Goal: Transaction & Acquisition: Purchase product/service

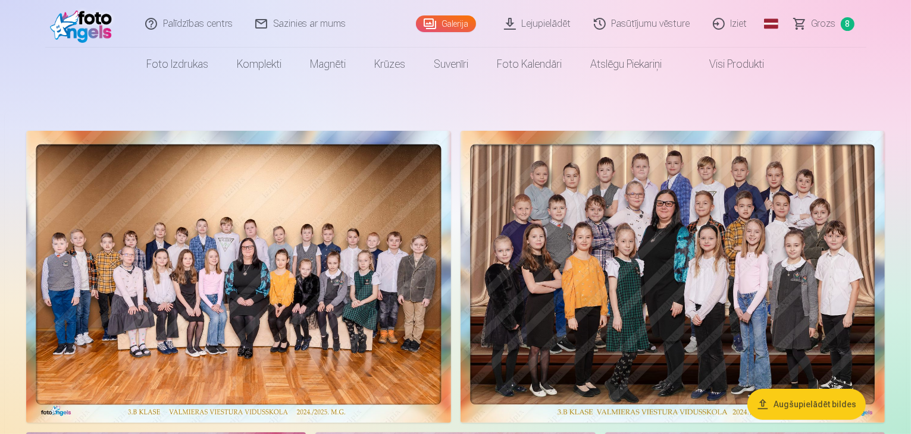
click at [828, 23] on span "Grozs" at bounding box center [823, 24] width 24 height 14
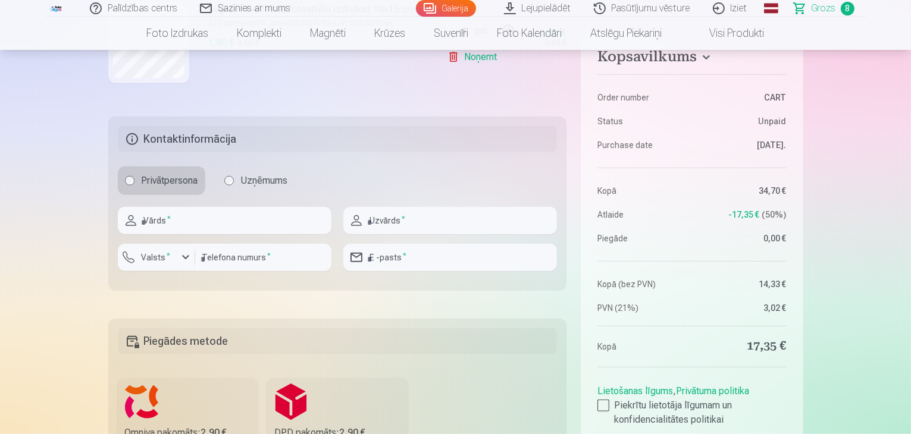
scroll to position [1163, 0]
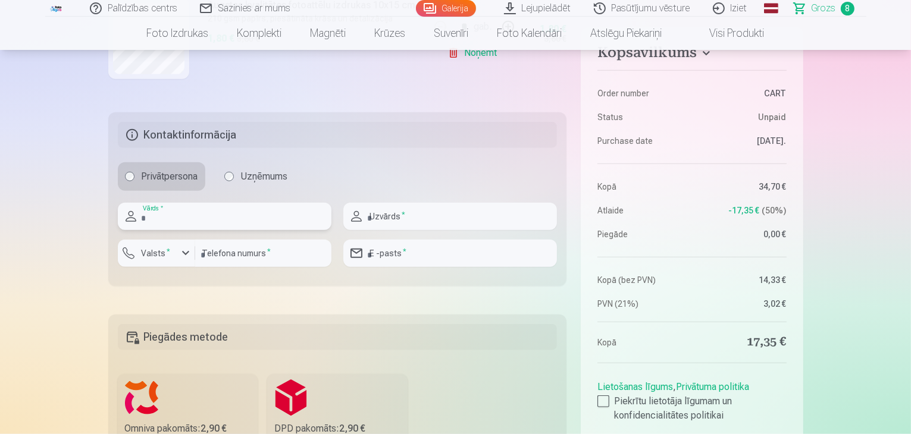
click at [253, 219] on input "text" at bounding box center [225, 216] width 214 height 27
type input "****"
click at [456, 216] on input "text" at bounding box center [450, 216] width 214 height 27
type input "******"
click at [185, 250] on div "button" at bounding box center [185, 253] width 14 height 14
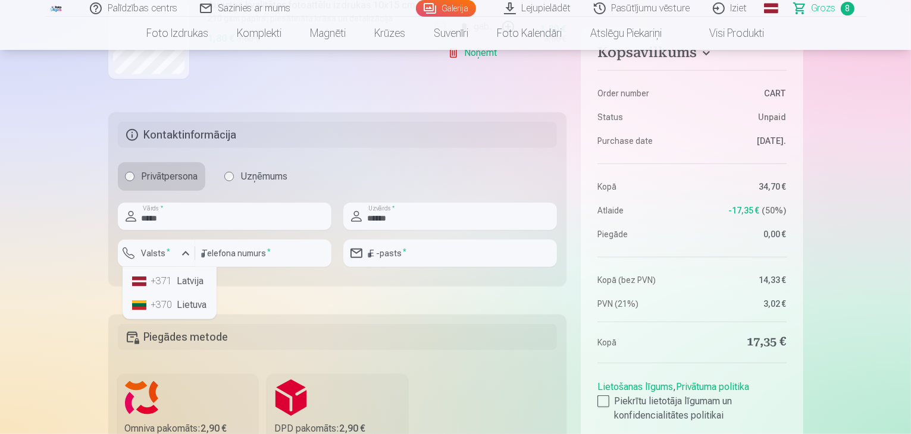
click at [186, 278] on li "+371 Latvija" at bounding box center [169, 281] width 84 height 24
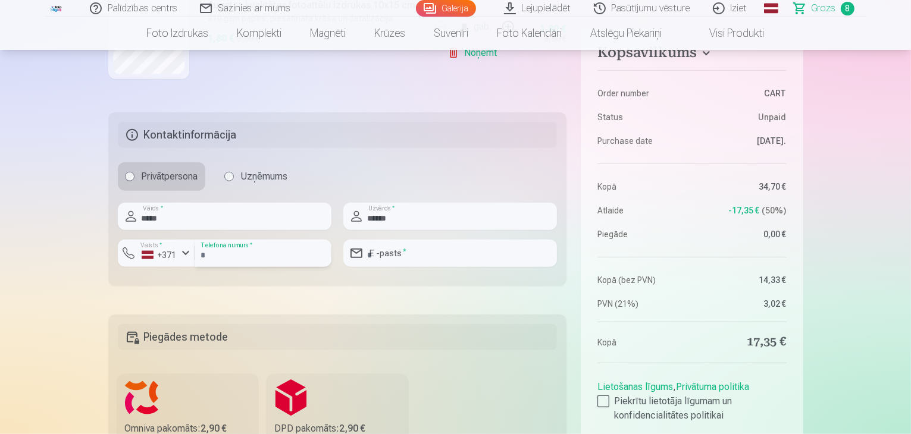
click at [259, 253] on input "number" at bounding box center [263, 253] width 136 height 27
type input "********"
click at [416, 254] on input "email" at bounding box center [450, 253] width 214 height 27
type input "**********"
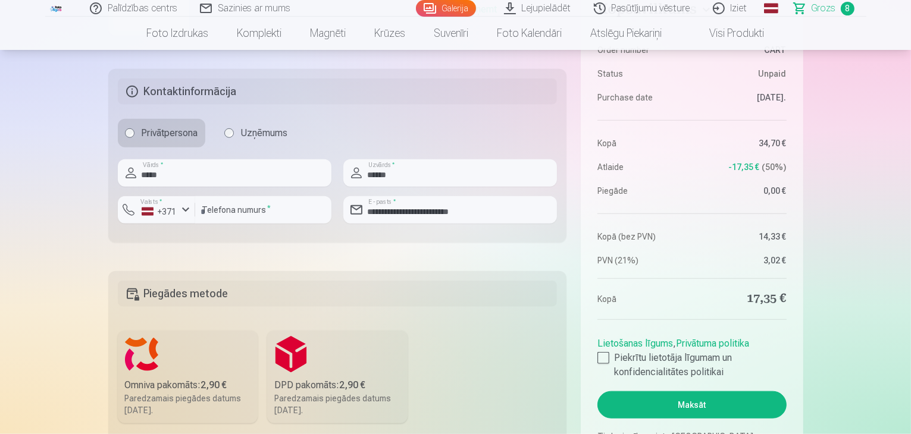
click at [200, 356] on label "Omniva pakomāts : 2,90 € Paredzamais piegādes datums 13.09.2025." at bounding box center [188, 377] width 140 height 93
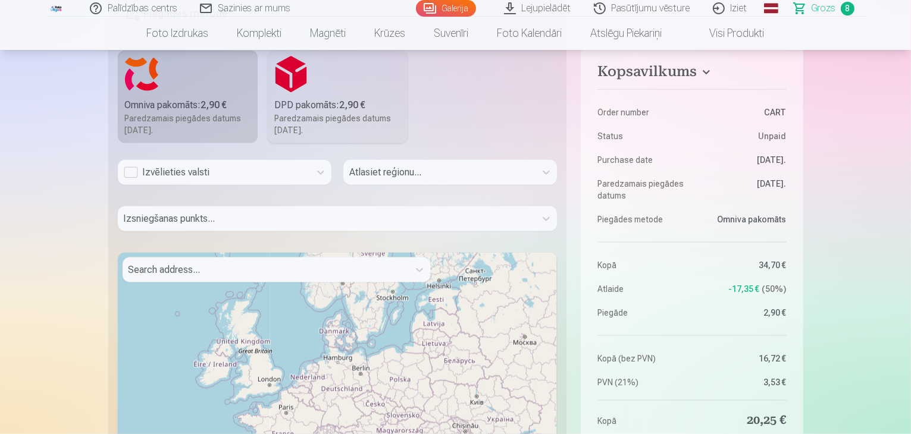
scroll to position [1487, 0]
click at [130, 170] on div "Izvēlieties valsti" at bounding box center [214, 172] width 180 height 14
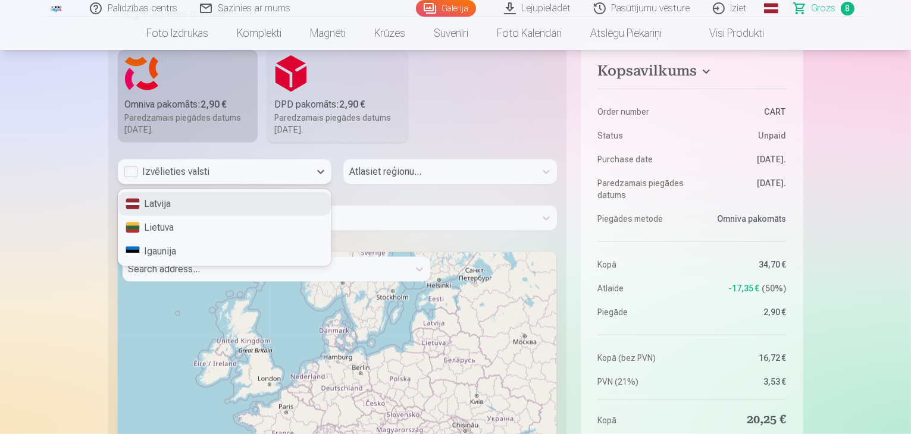
click at [151, 201] on div "Latvija" at bounding box center [224, 204] width 212 height 24
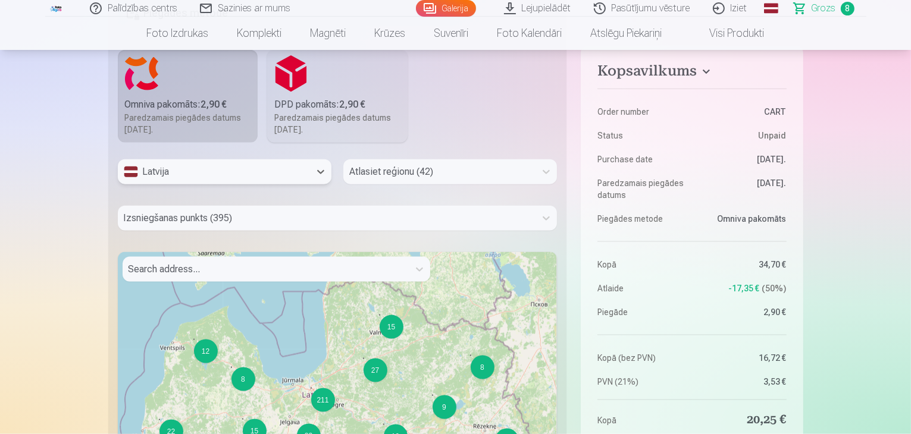
click at [385, 172] on div at bounding box center [439, 172] width 180 height 17
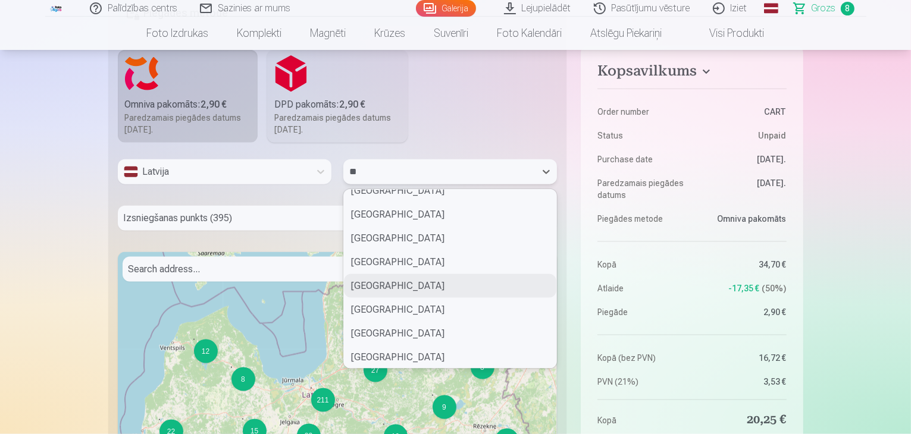
scroll to position [322, 0]
type input "***"
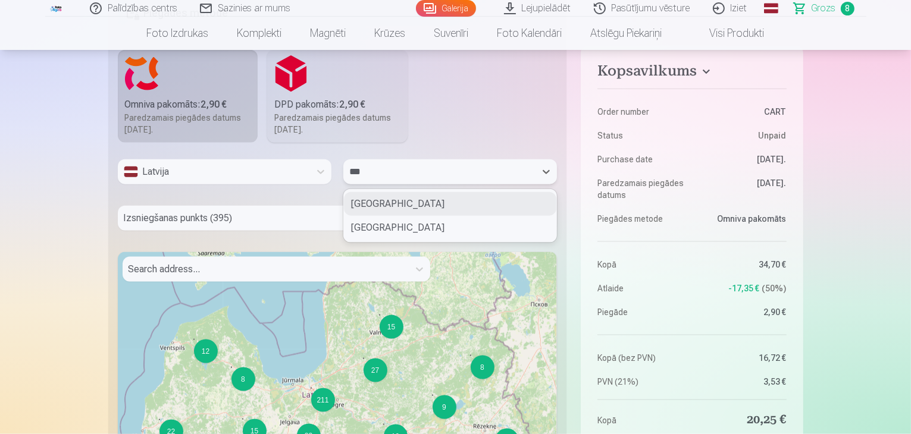
scroll to position [0, 0]
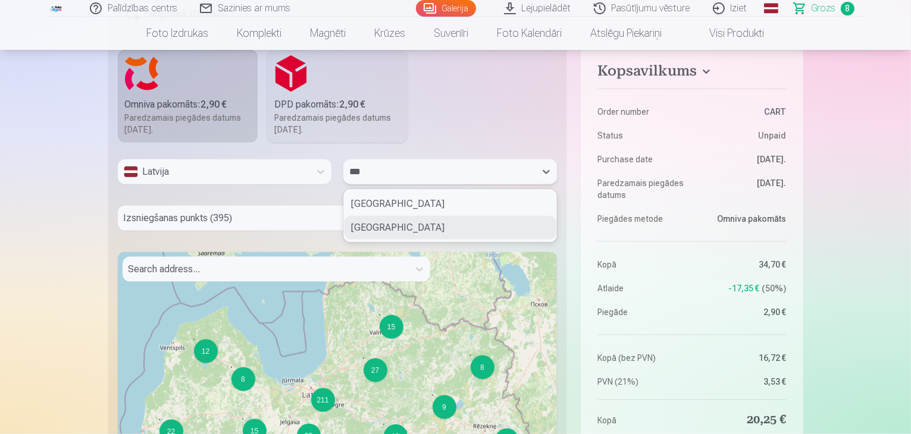
click at [390, 227] on div "Valmieras novads" at bounding box center [450, 228] width 212 height 24
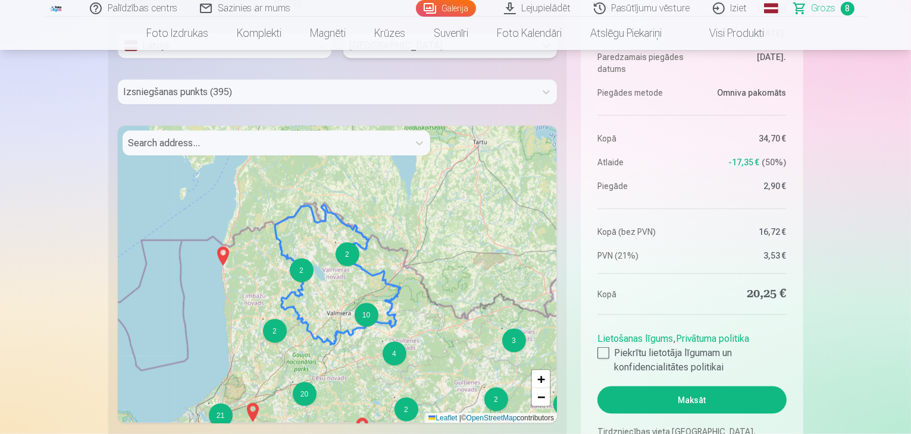
scroll to position [1613, 0]
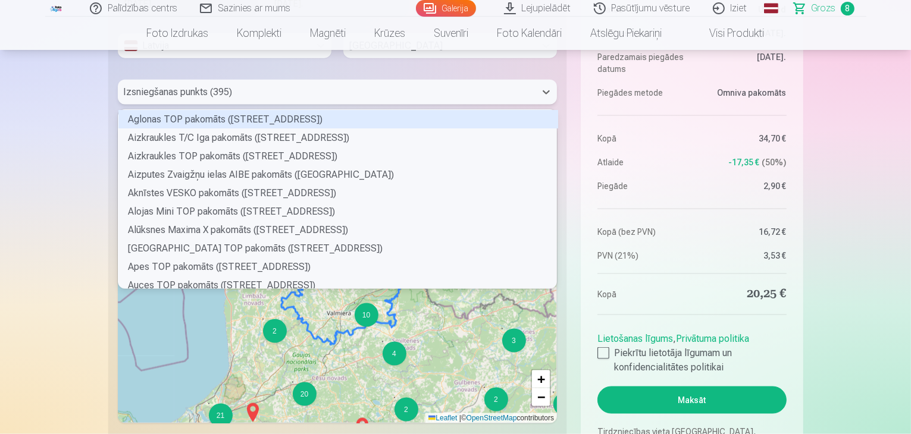
click at [372, 89] on div at bounding box center [327, 92] width 406 height 17
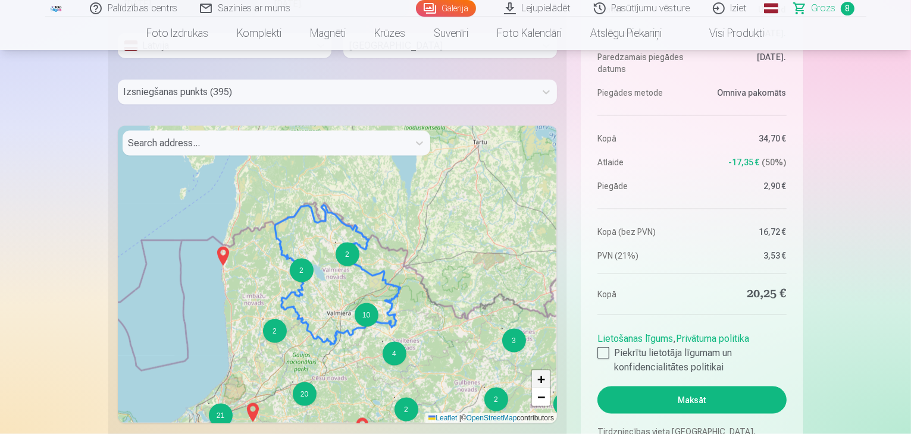
click at [543, 373] on span "+" at bounding box center [541, 379] width 8 height 15
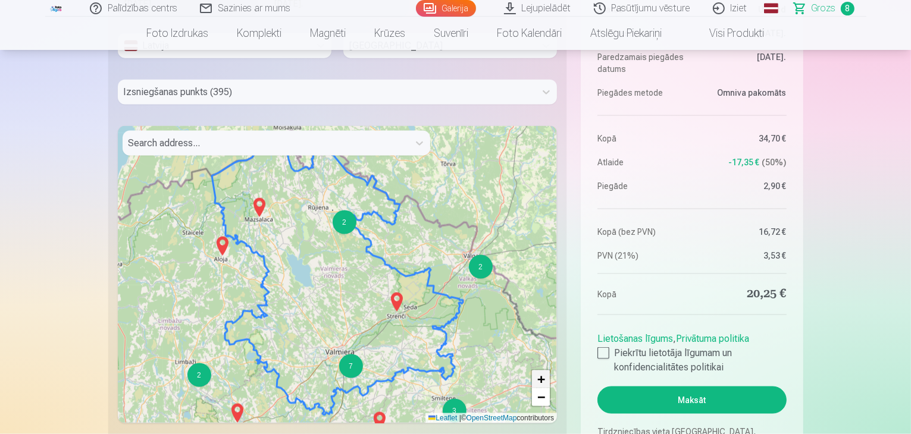
click at [543, 373] on span "+" at bounding box center [541, 379] width 8 height 15
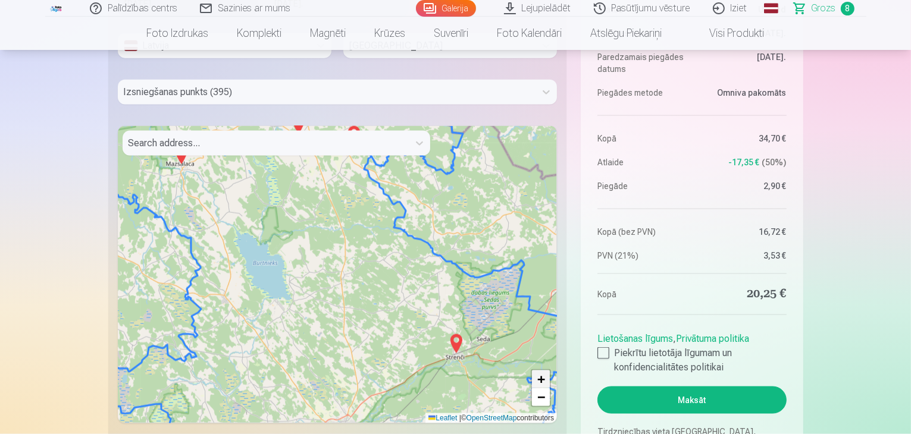
click at [543, 373] on span "+" at bounding box center [541, 379] width 8 height 15
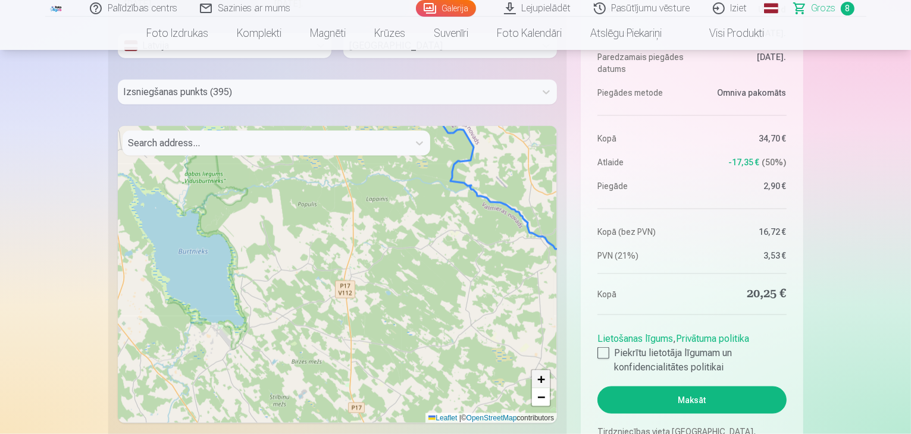
click at [543, 373] on span "+" at bounding box center [541, 379] width 8 height 15
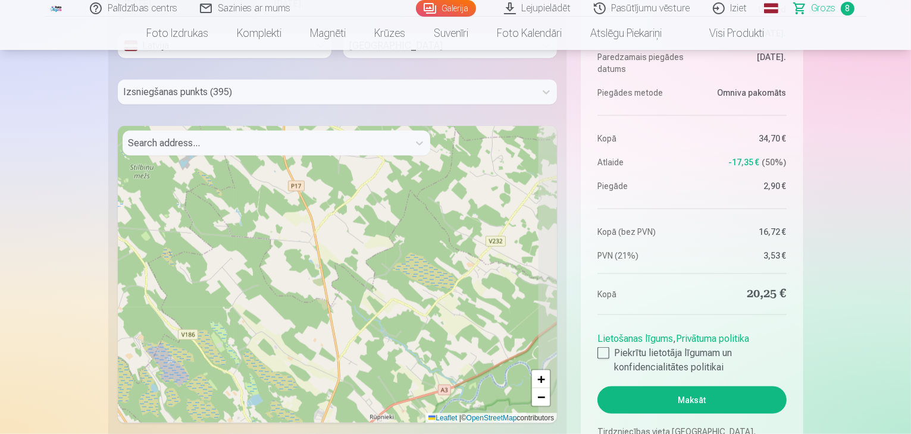
drag, startPoint x: 413, startPoint y: 303, endPoint x: 331, endPoint y: -52, distance: 364.4
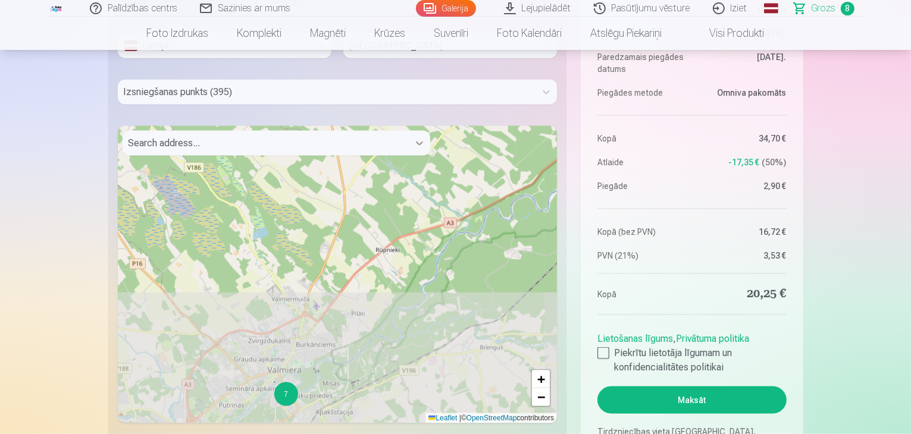
drag, startPoint x: 410, startPoint y: 320, endPoint x: 419, endPoint y: 148, distance: 172.1
click at [419, 148] on div "Search address... 7 + − Leaflet | © OpenStreetMap contributors" at bounding box center [338, 274] width 440 height 297
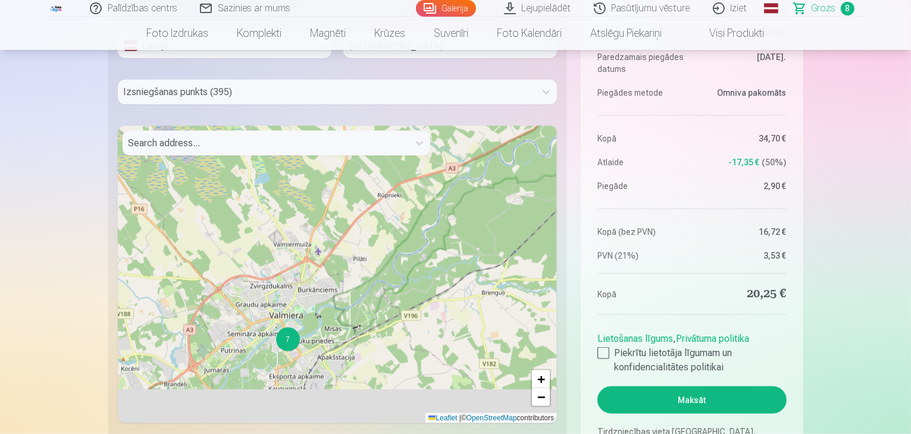
drag, startPoint x: 383, startPoint y: 318, endPoint x: 392, endPoint y: 217, distance: 101.5
click at [392, 217] on div "7 + − Leaflet | © OpenStreetMap contributors" at bounding box center [338, 274] width 440 height 297
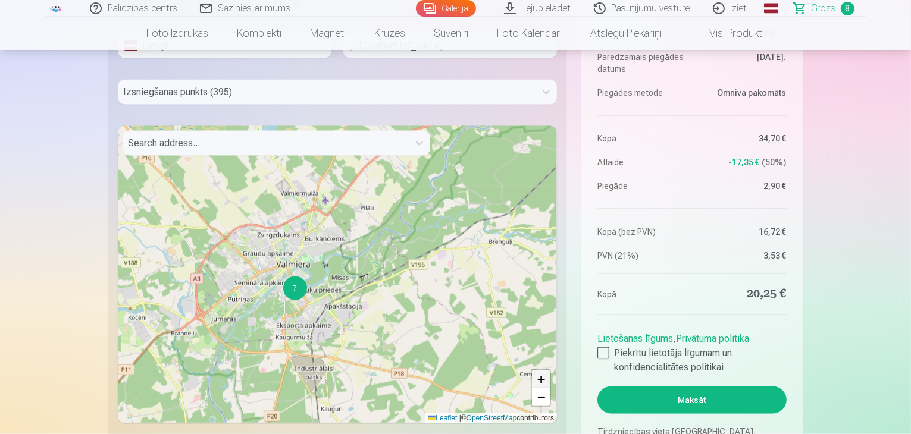
click at [541, 378] on span "+" at bounding box center [541, 379] width 8 height 15
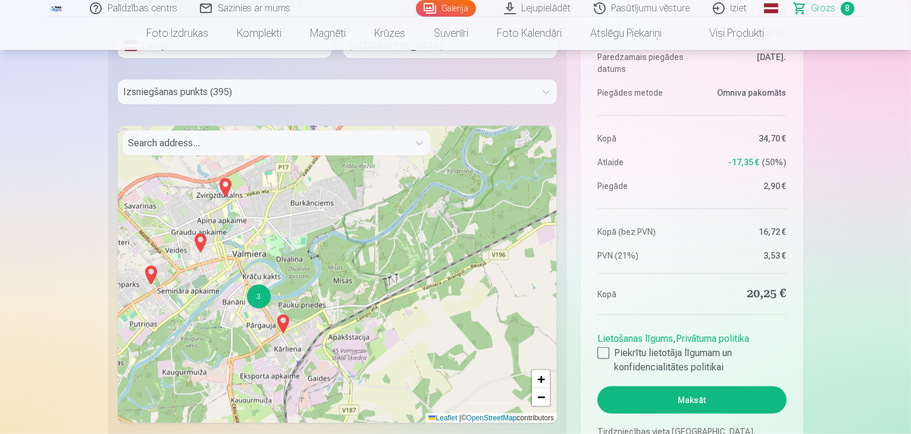
click at [227, 184] on img at bounding box center [225, 188] width 19 height 29
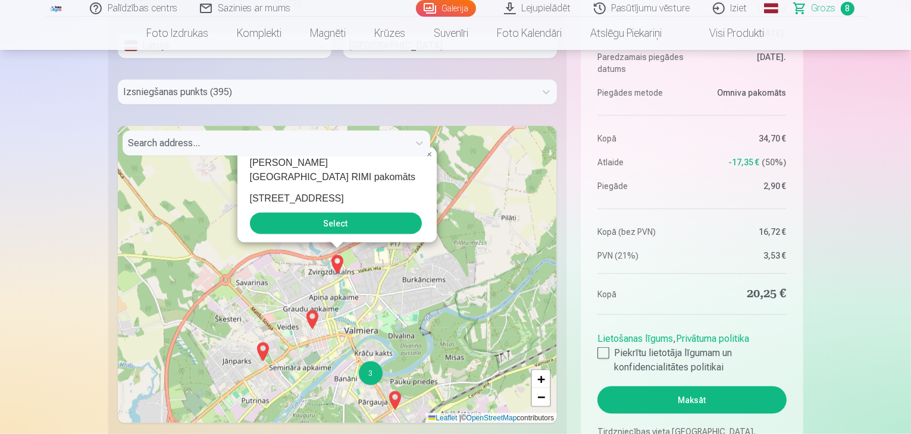
click at [343, 227] on button "Select" at bounding box center [336, 223] width 172 height 21
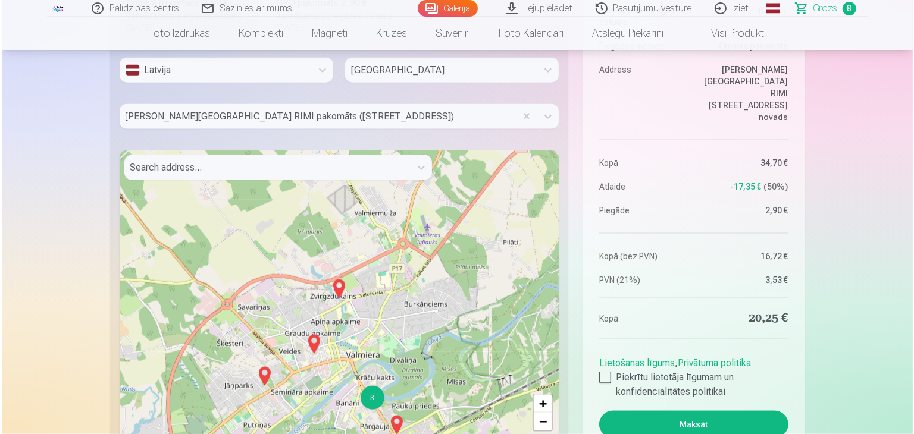
scroll to position [1589, 0]
click at [604, 376] on div at bounding box center [603, 377] width 12 height 12
drag, startPoint x: 691, startPoint y: 419, endPoint x: 677, endPoint y: 418, distance: 14.3
click at [677, 418] on button "Maksāt" at bounding box center [691, 423] width 189 height 27
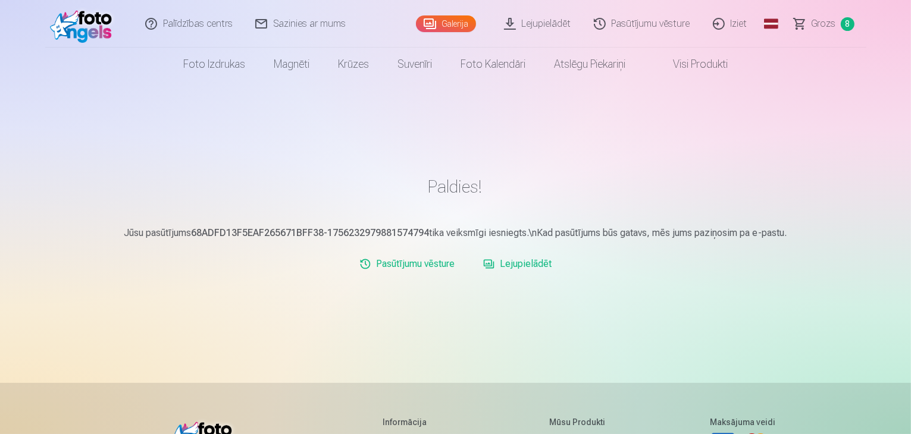
click at [823, 24] on span "Grozs" at bounding box center [823, 24] width 24 height 14
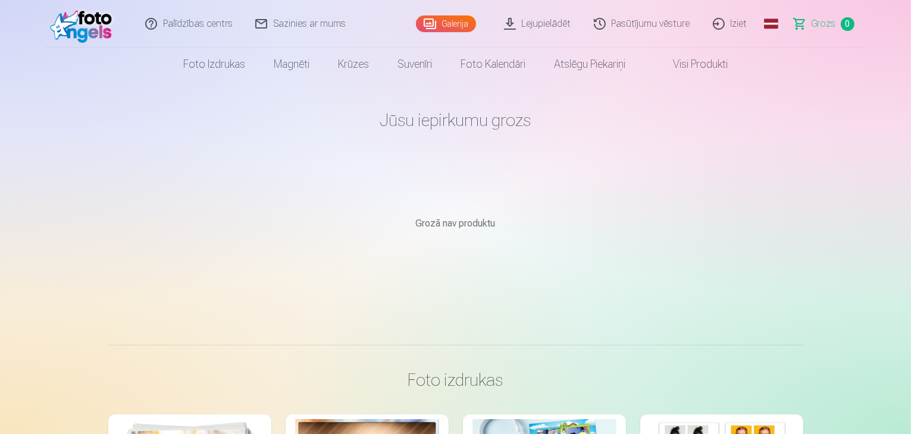
click at [738, 20] on link "Iziet" at bounding box center [730, 24] width 57 height 48
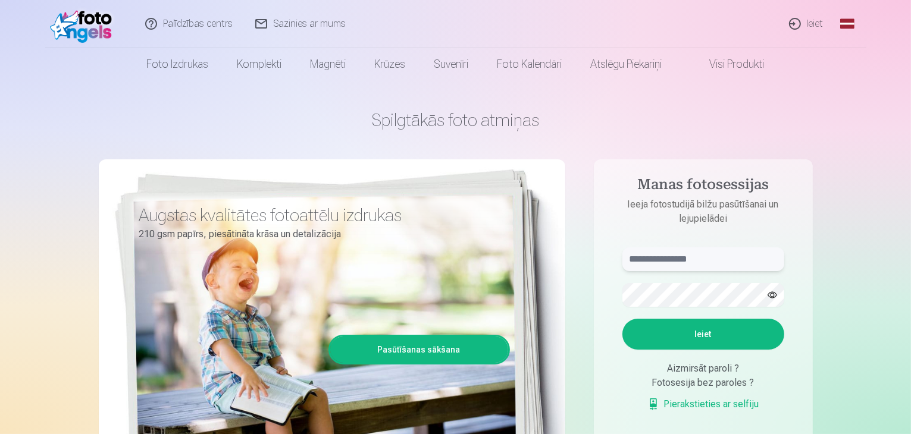
click at [654, 260] on input "text" at bounding box center [703, 259] width 162 height 24
type input "**********"
click at [685, 334] on button "Ieiet" at bounding box center [703, 334] width 162 height 31
